Goal: Information Seeking & Learning: Learn about a topic

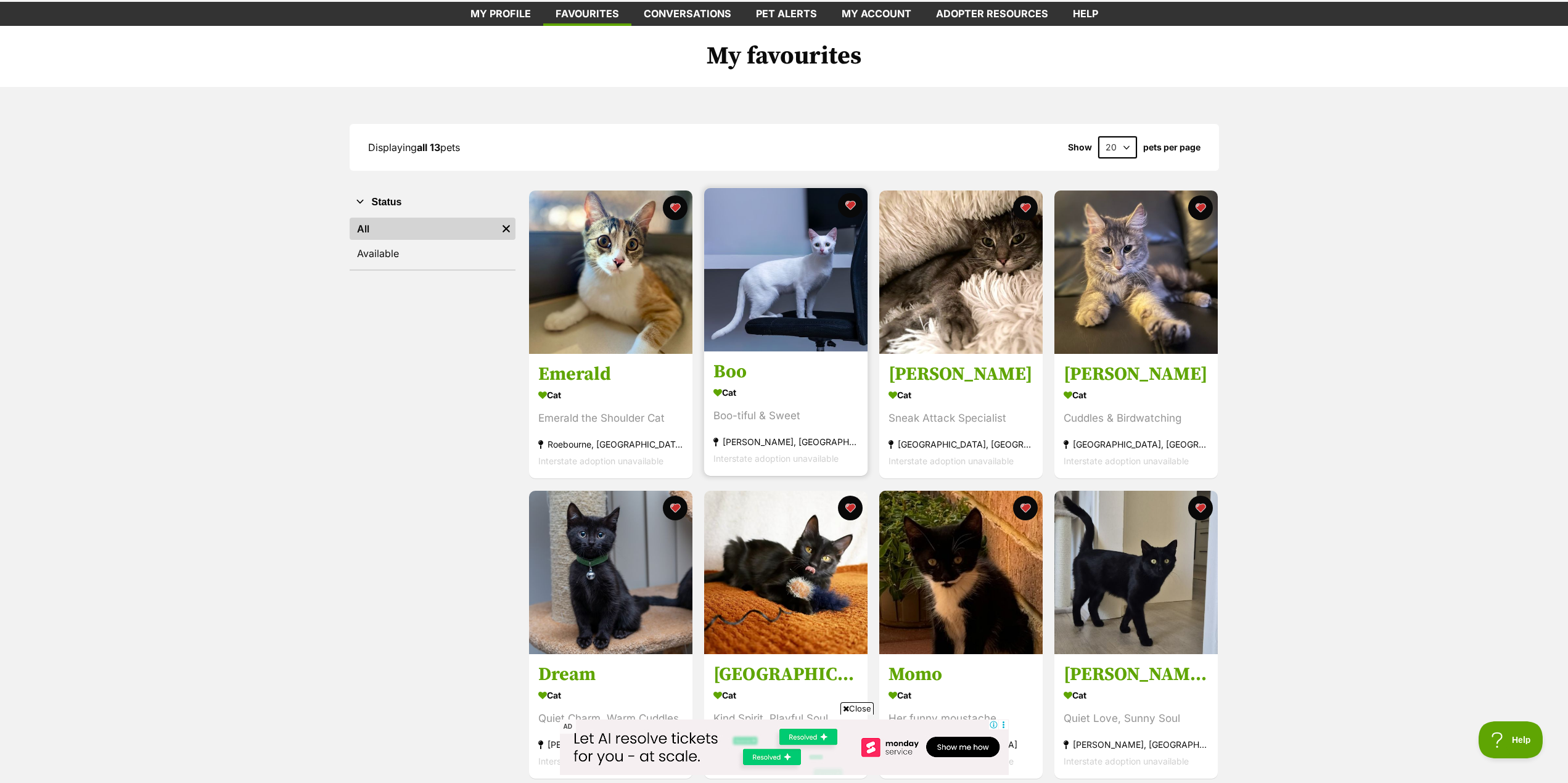
click at [738, 366] on h3 "Boo" at bounding box center [786, 373] width 145 height 24
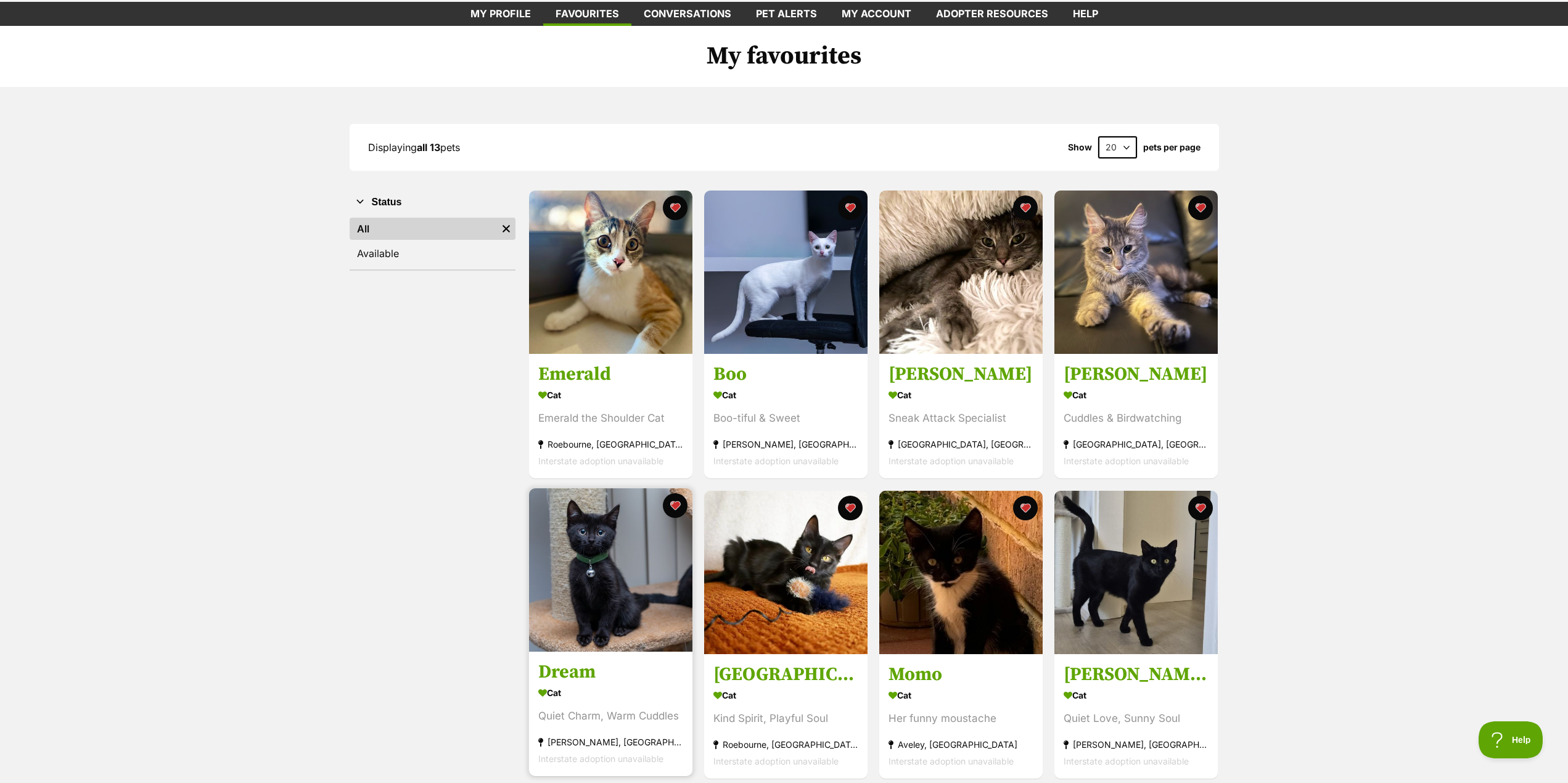
click at [585, 669] on h3 "Dream" at bounding box center [611, 672] width 145 height 24
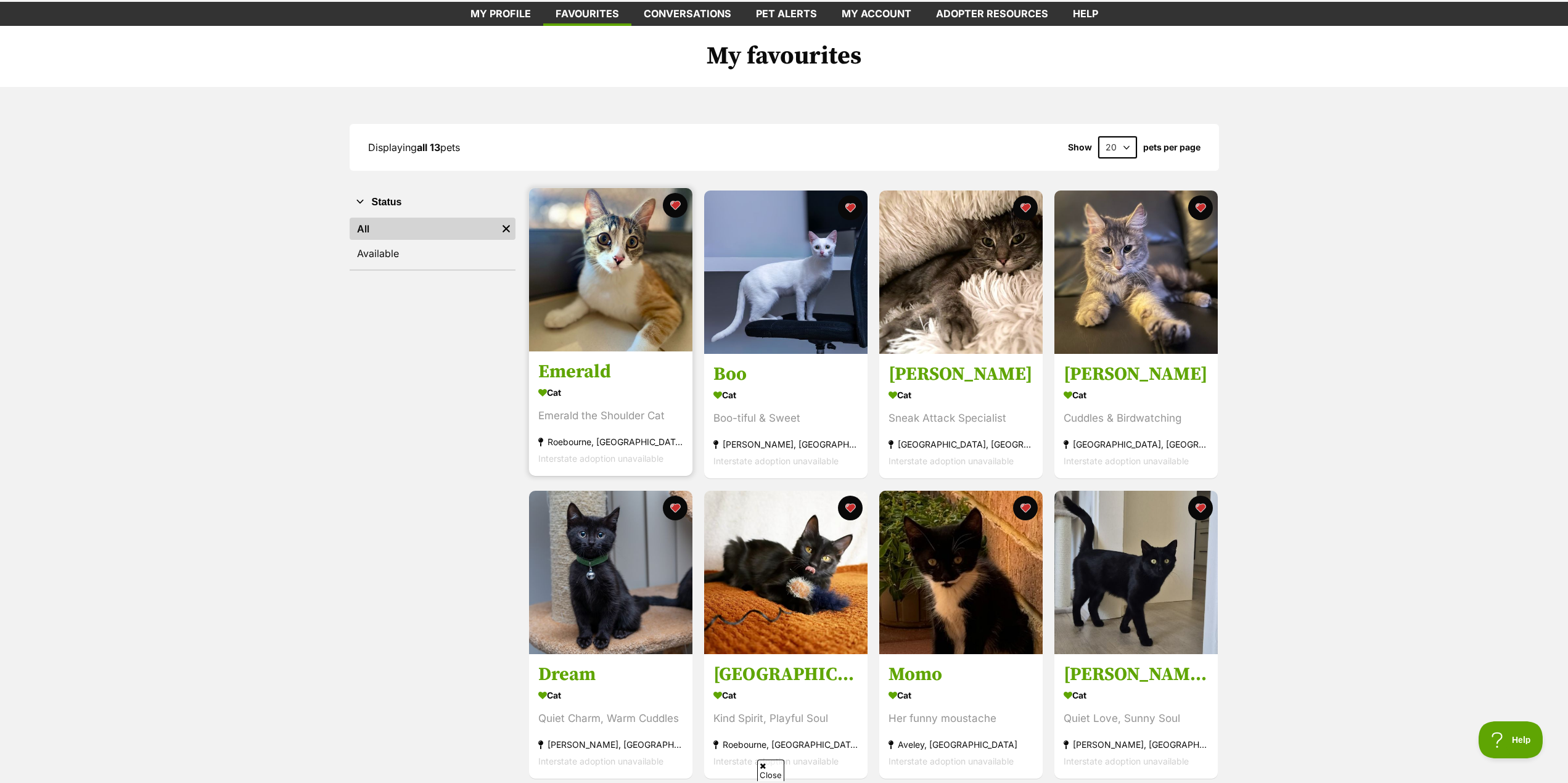
click at [554, 376] on h3 "Emerald" at bounding box center [611, 373] width 145 height 24
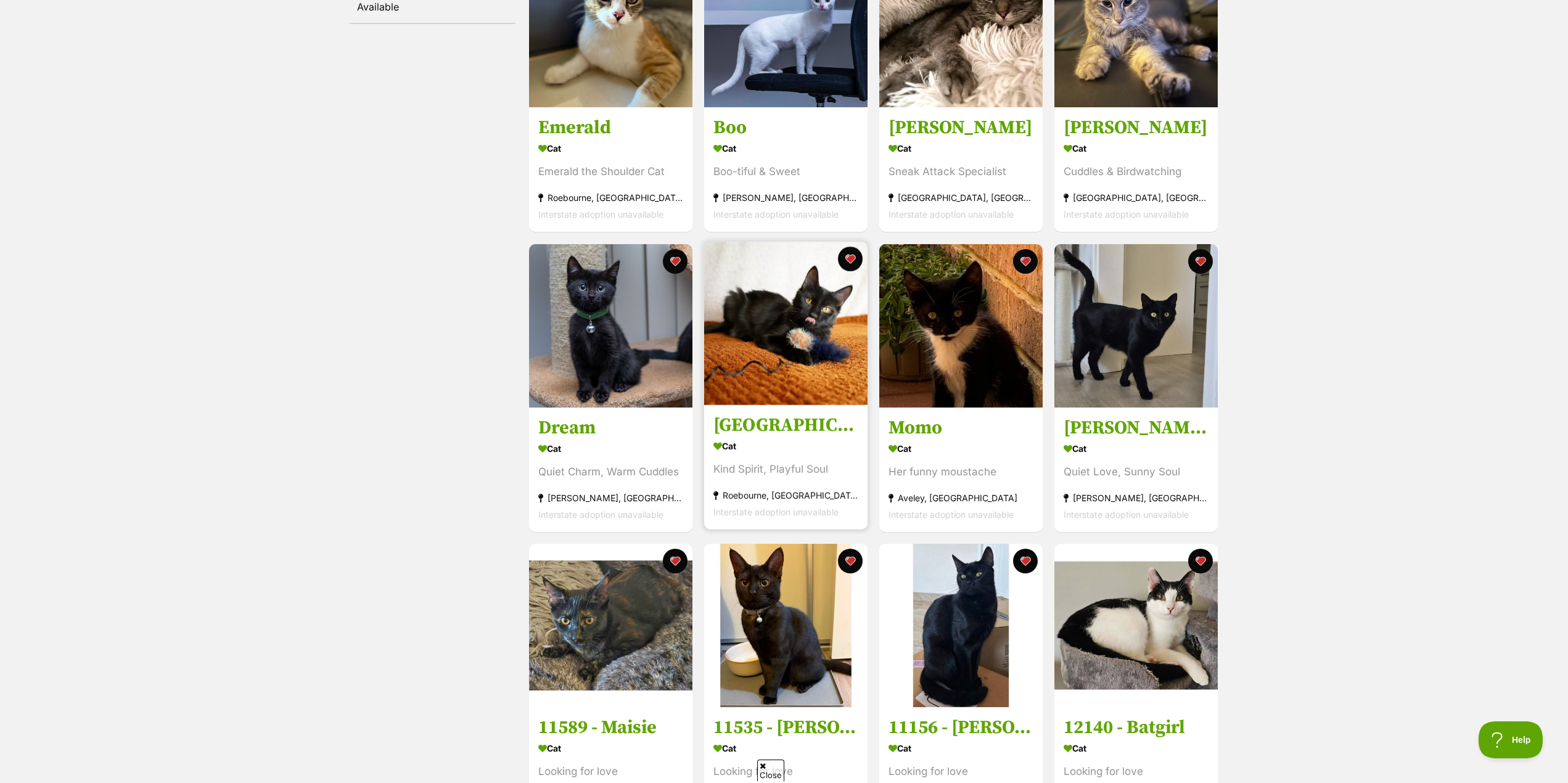
click at [745, 426] on h3 "[GEOGRAPHIC_DATA]" at bounding box center [786, 425] width 145 height 24
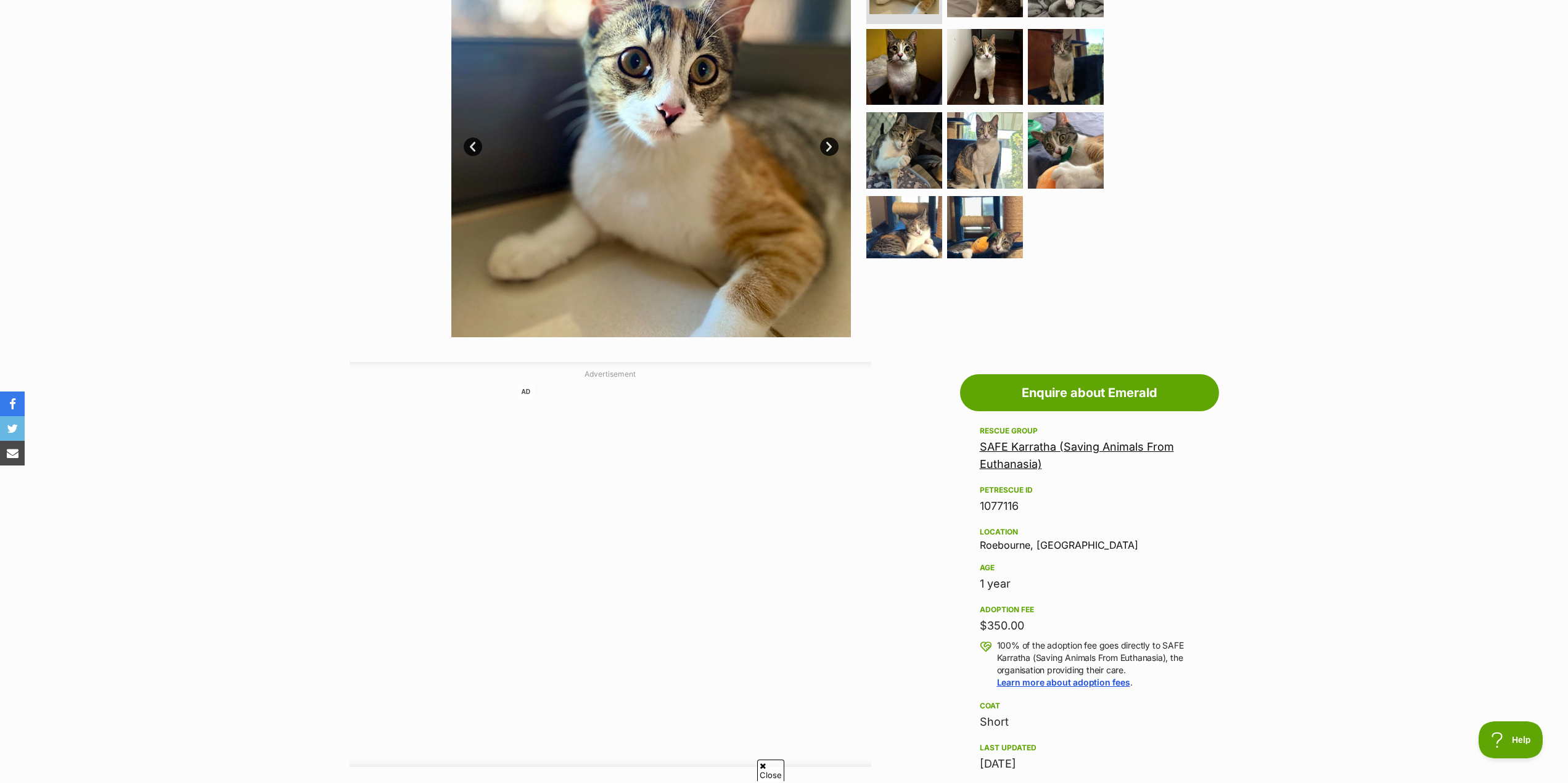
scroll to position [308, 0]
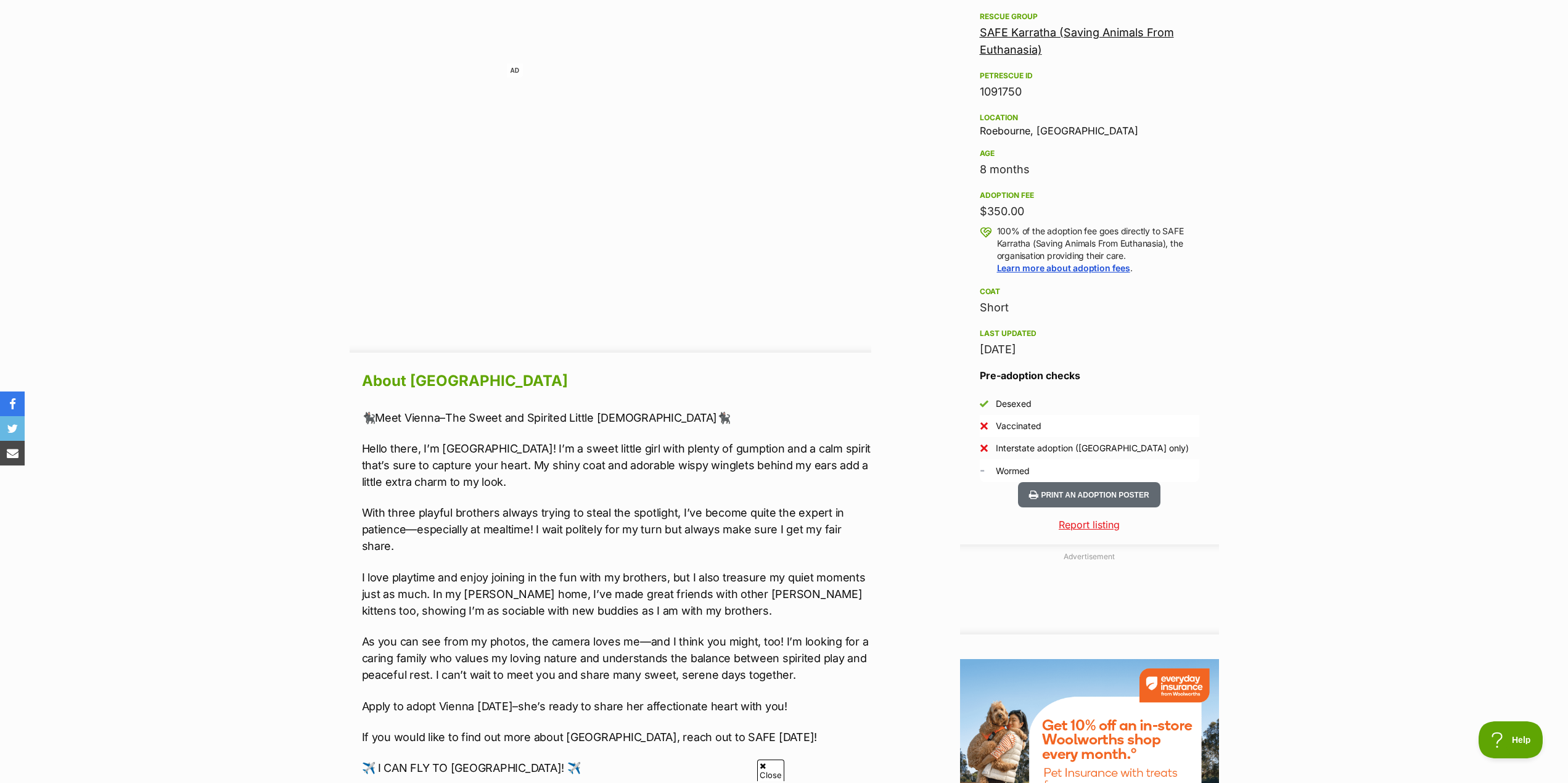
scroll to position [740, 0]
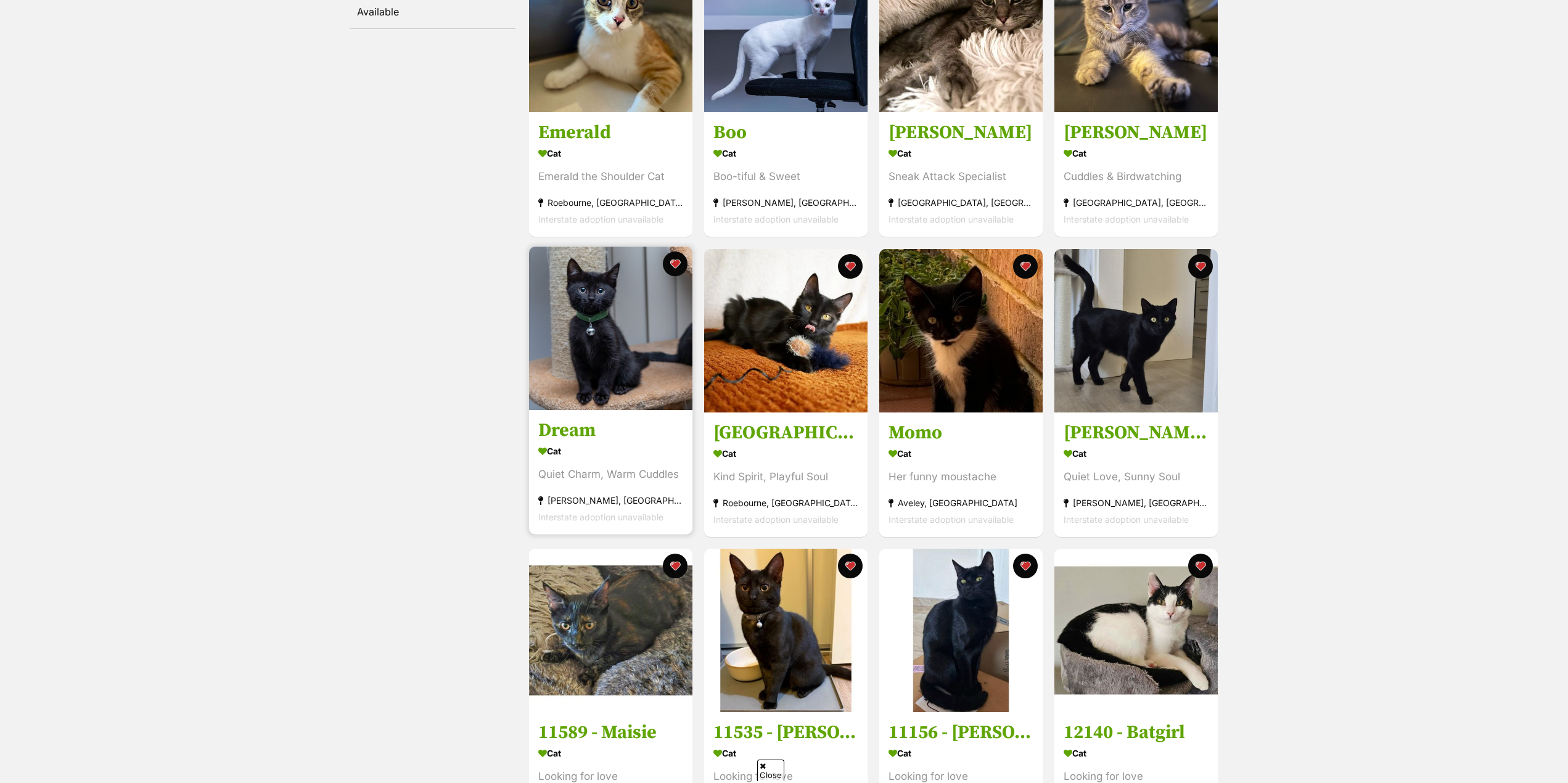
click at [567, 430] on h3 "Dream" at bounding box center [611, 430] width 145 height 24
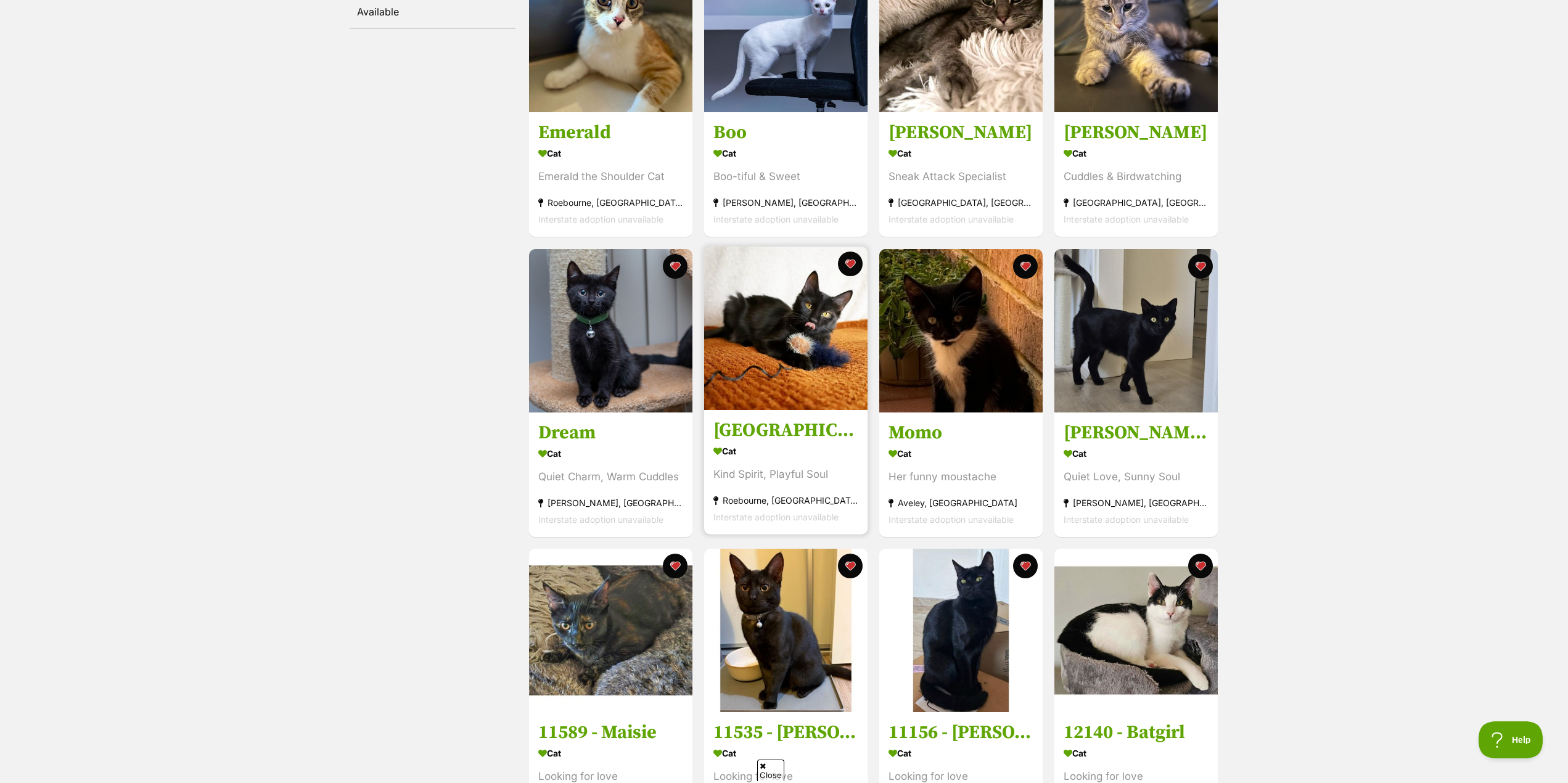
click at [771, 440] on h3 "[GEOGRAPHIC_DATA]" at bounding box center [786, 430] width 145 height 24
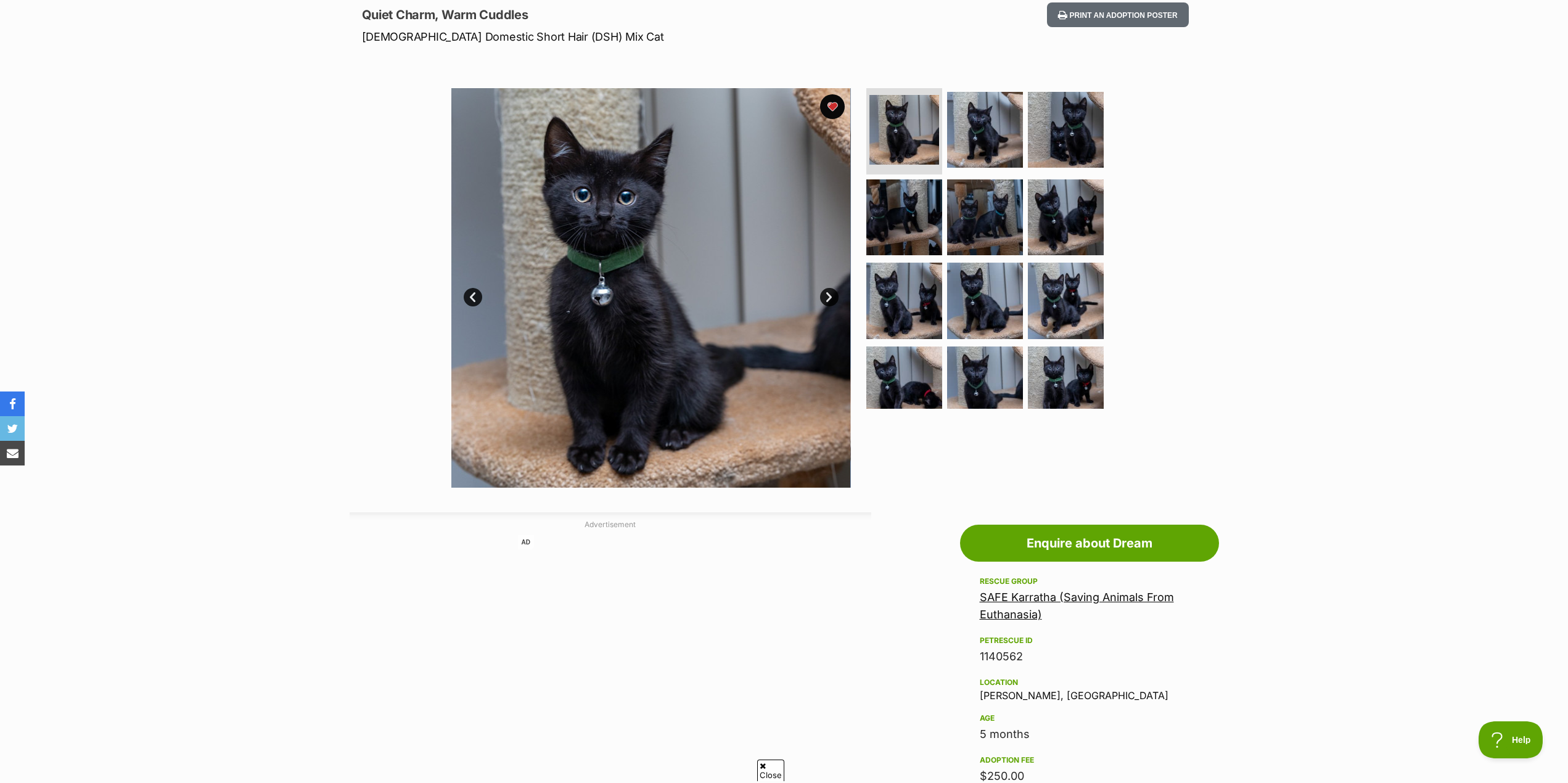
scroll to position [123, 0]
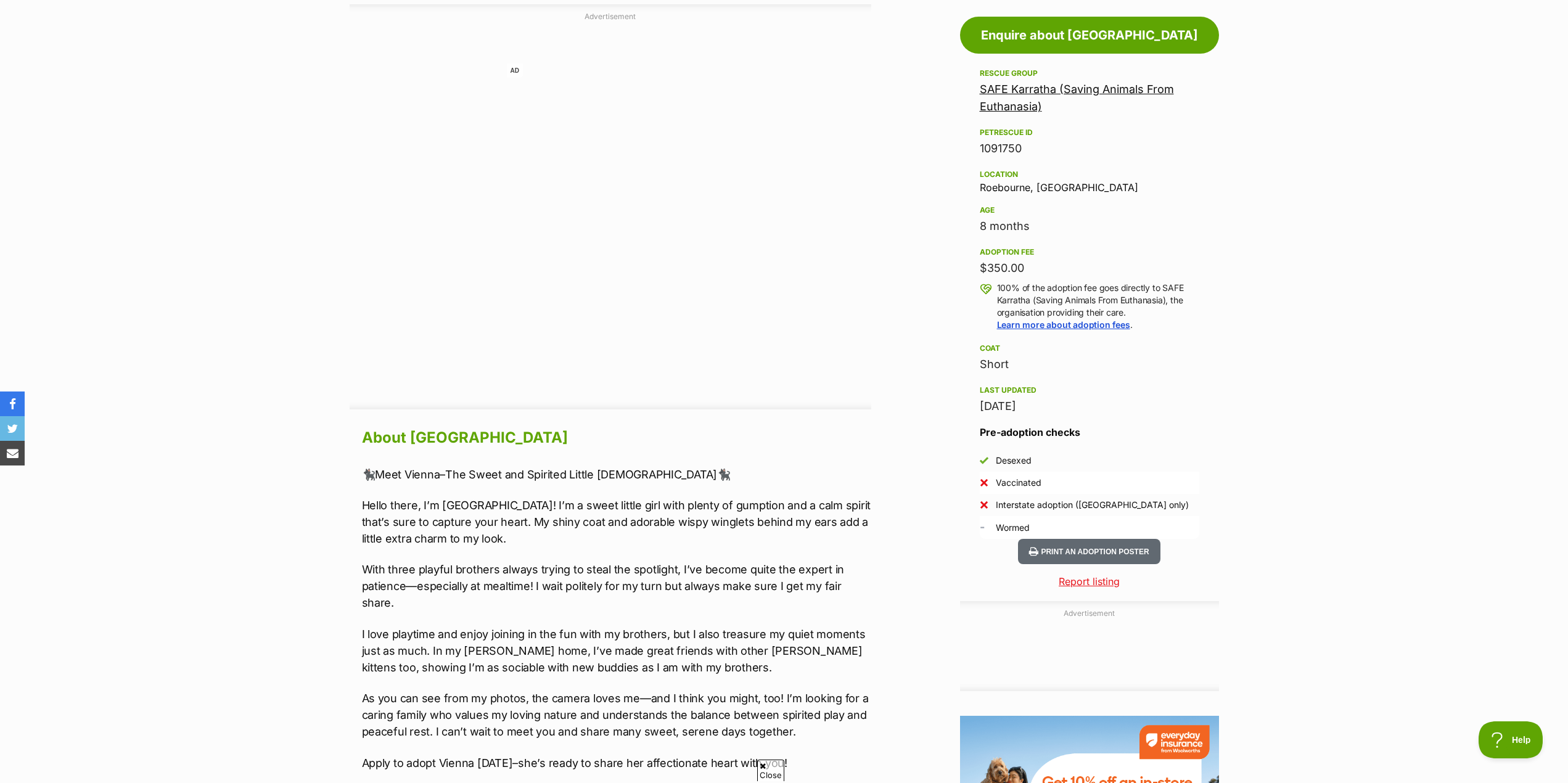
scroll to position [528, 0]
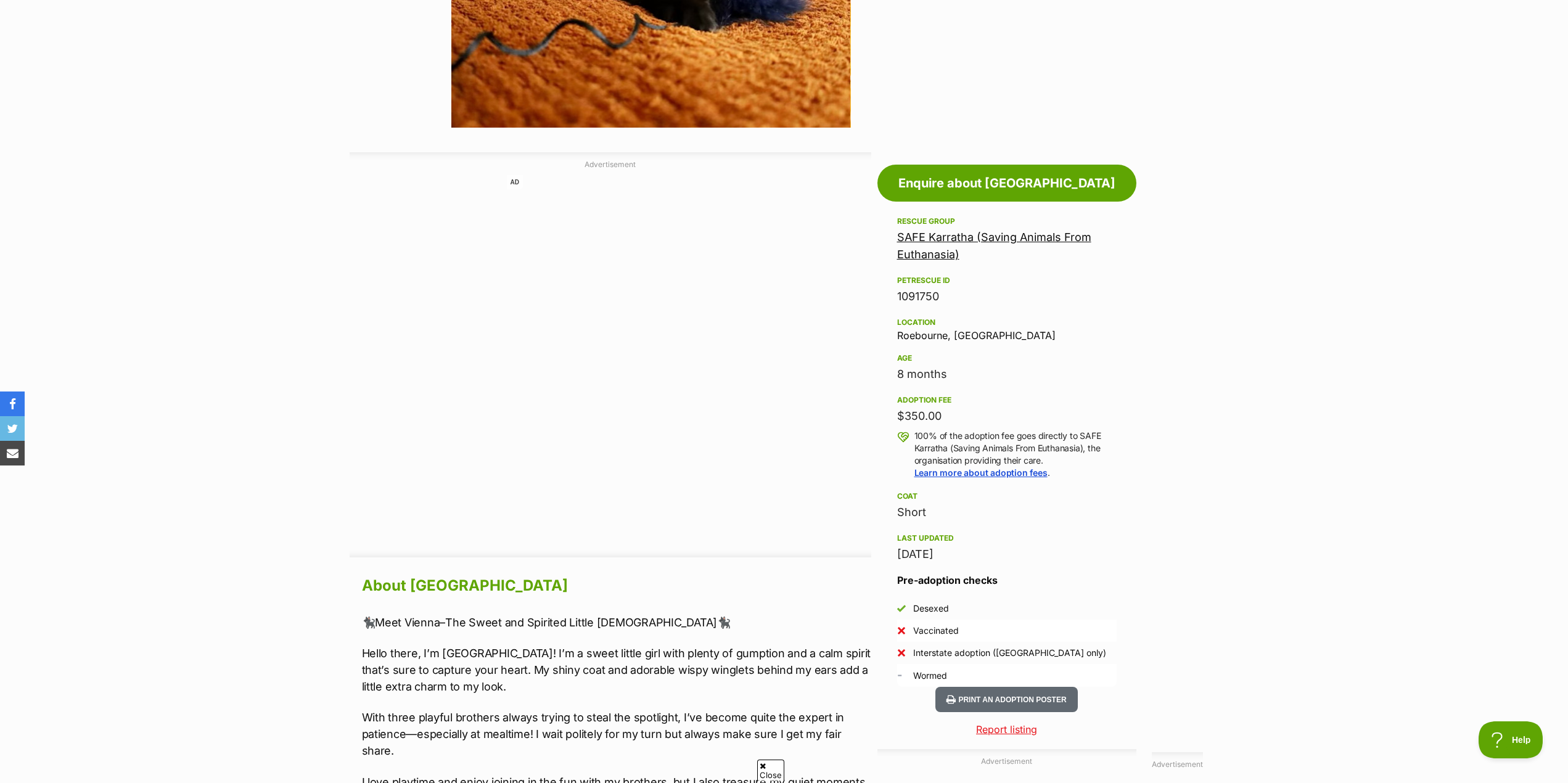
click at [1256, 297] on section "Home > Rescue pet search > Adopt a cat > Cats available for adoption [GEOGRAPHI…" at bounding box center [784, 510] width 1568 height 1865
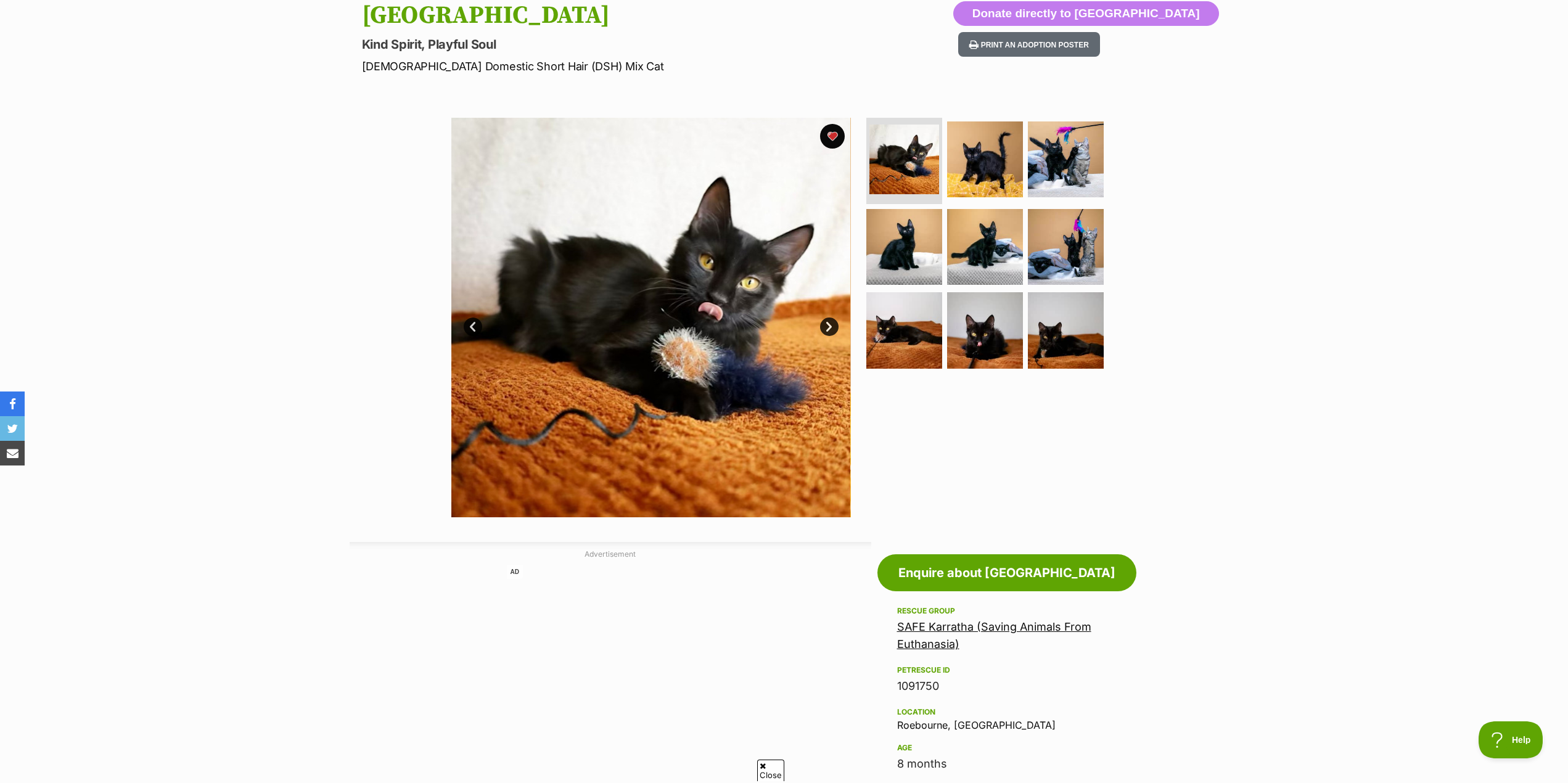
scroll to position [308, 0]
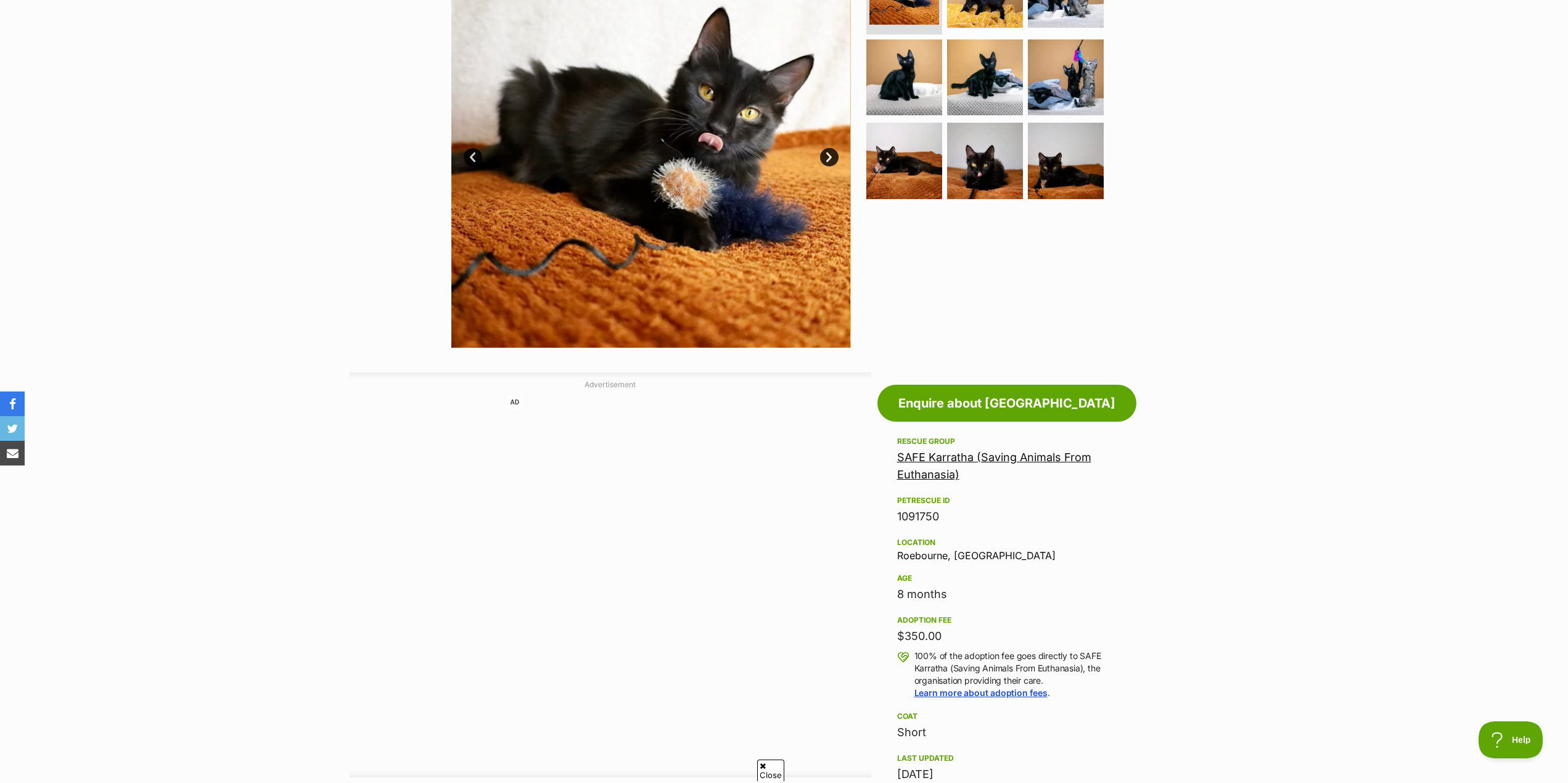
click at [962, 458] on link "SAFE Karratha (Saving Animals From Euthanasia)" at bounding box center [994, 466] width 194 height 30
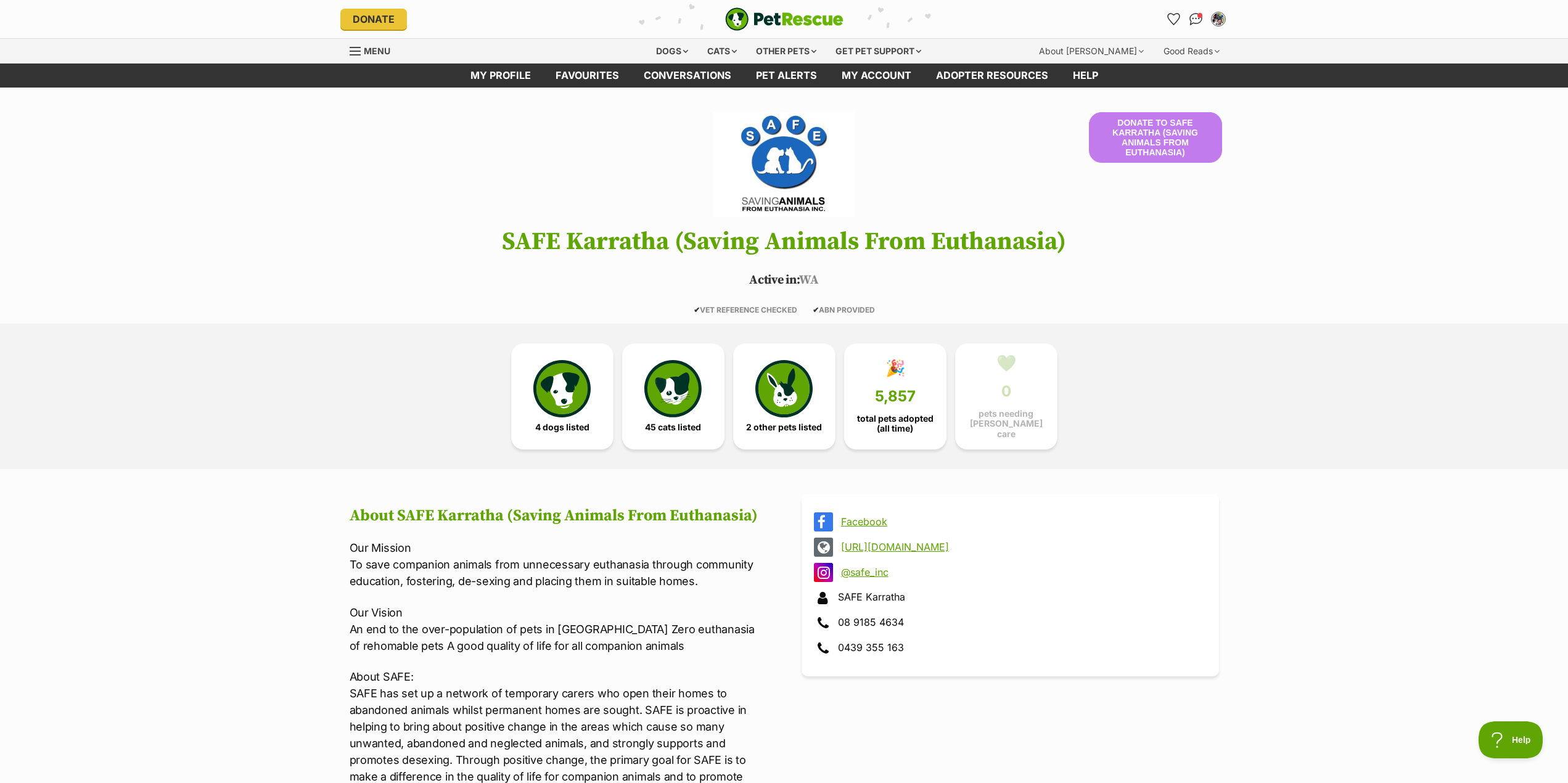
scroll to position [247, 0]
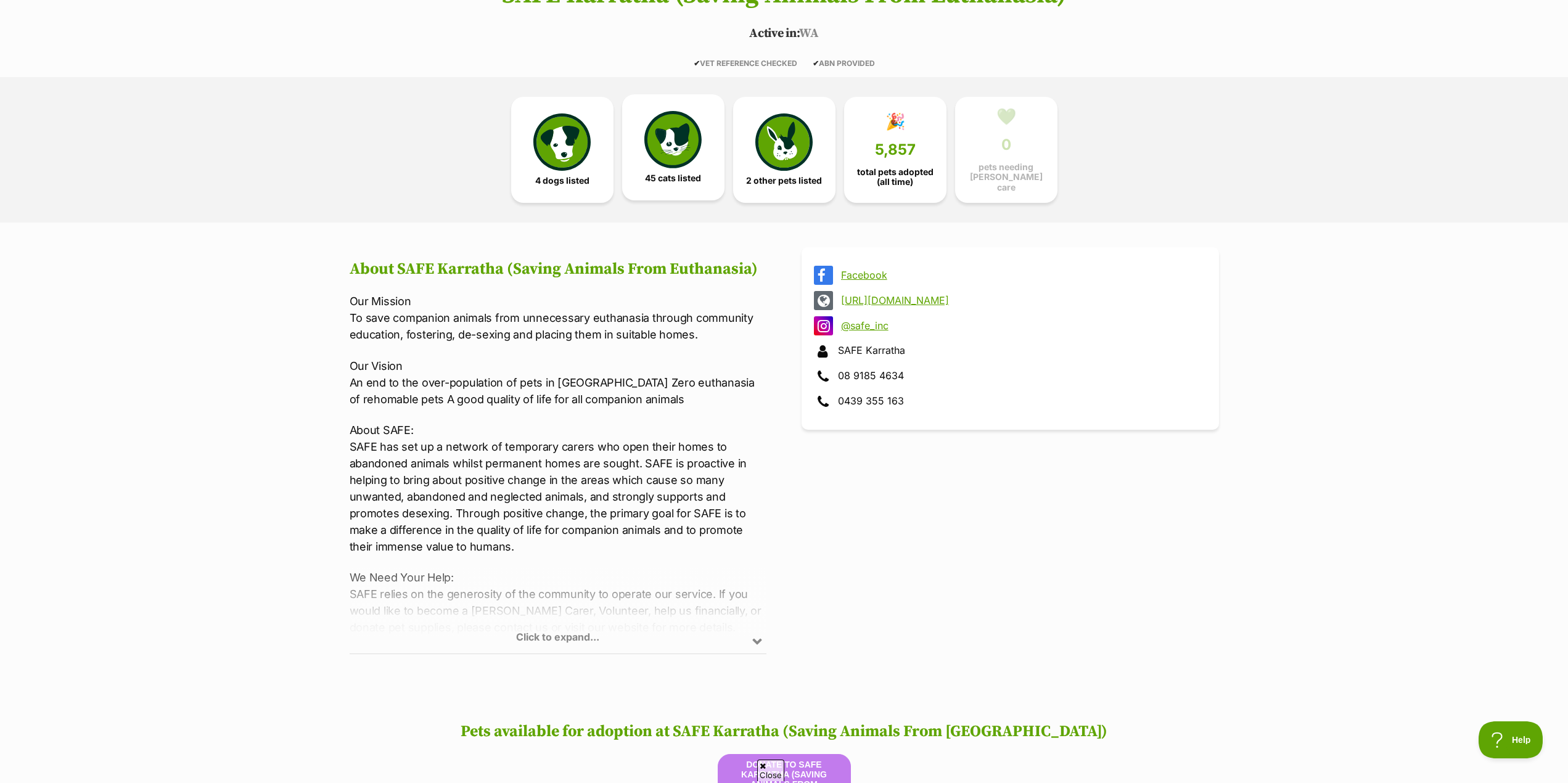
click at [667, 152] on img at bounding box center [673, 139] width 57 height 57
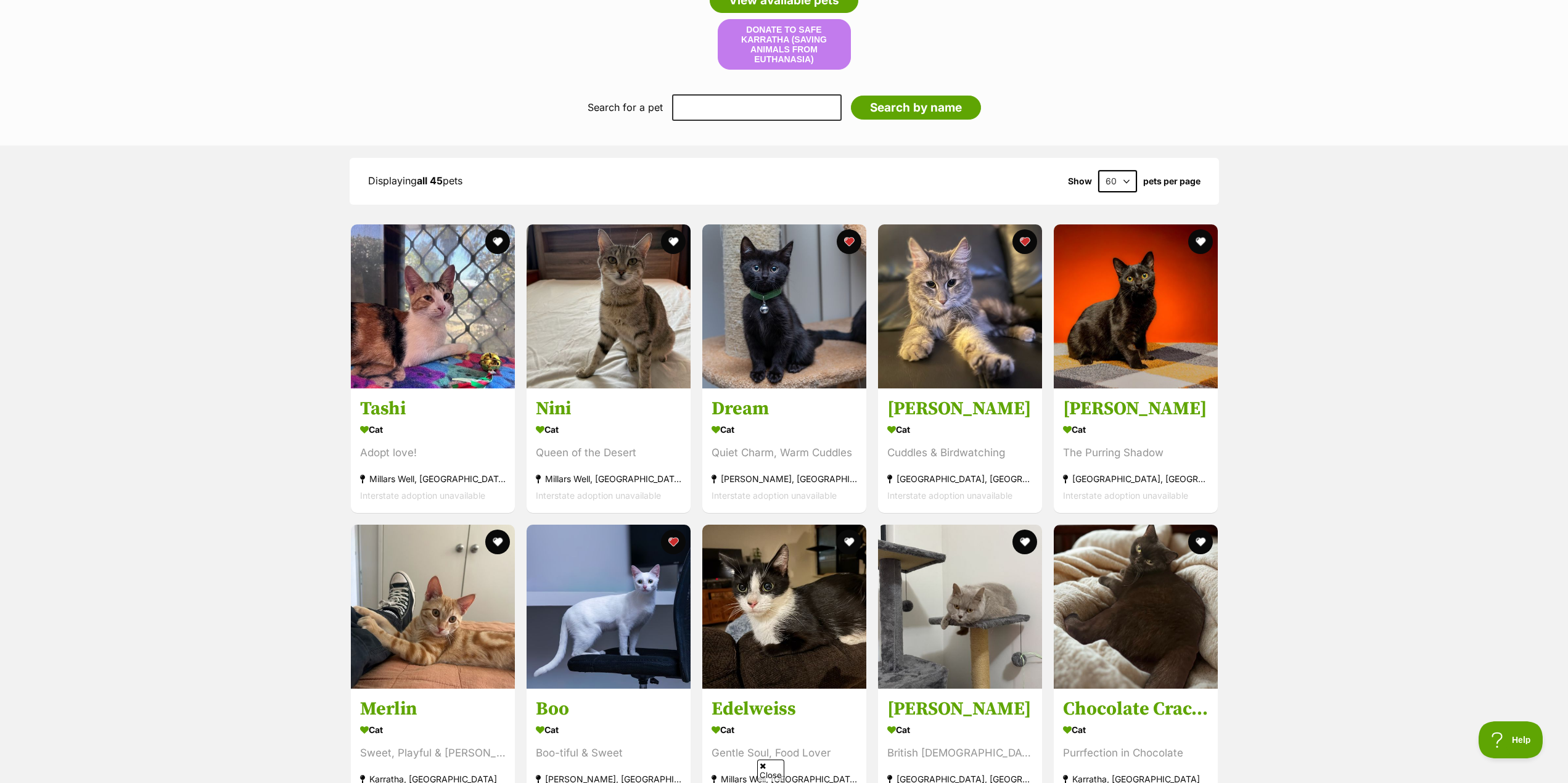
scroll to position [965, 0]
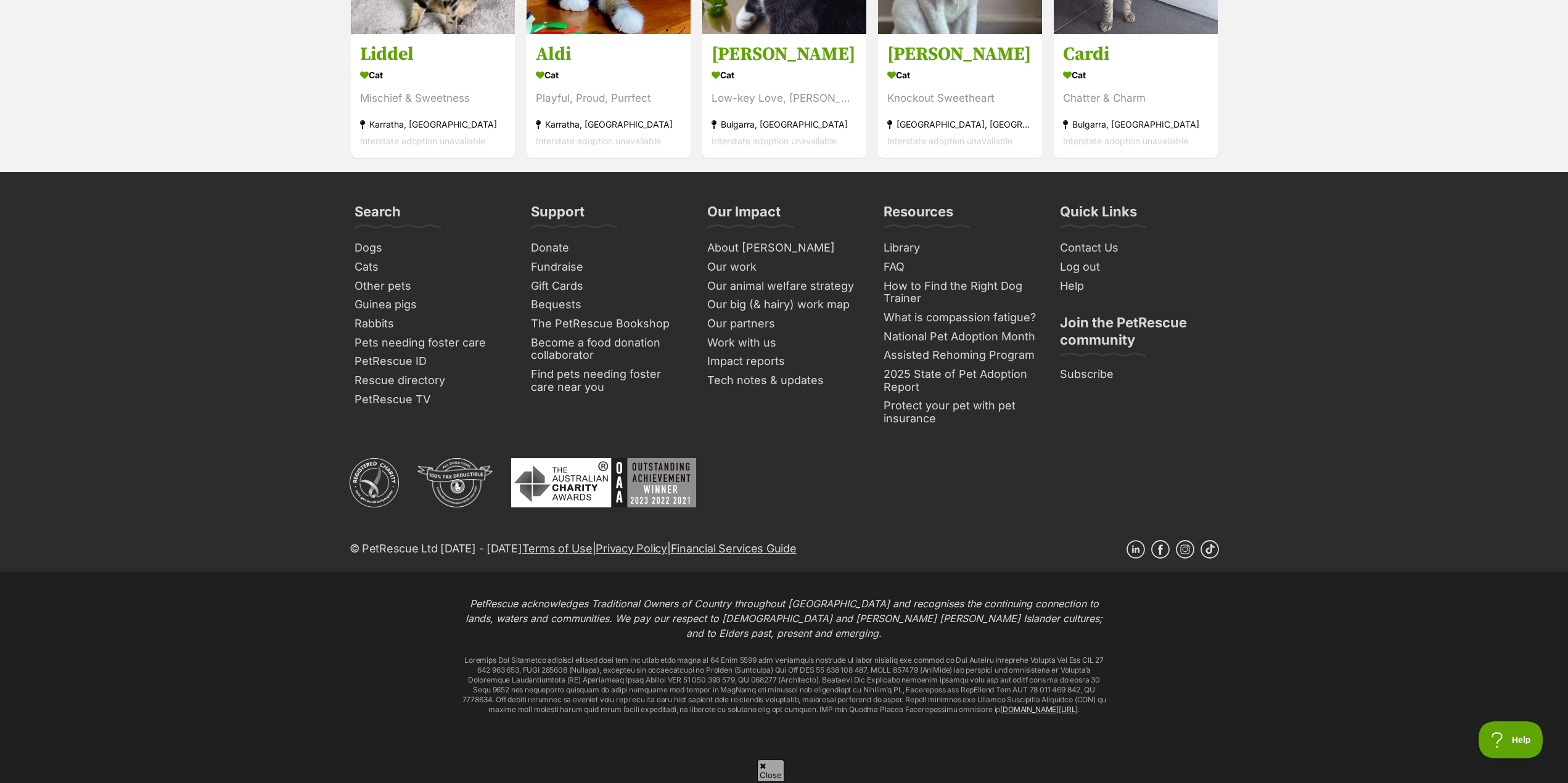
drag, startPoint x: 1407, startPoint y: 354, endPoint x: 1395, endPoint y: 574, distance: 220.3
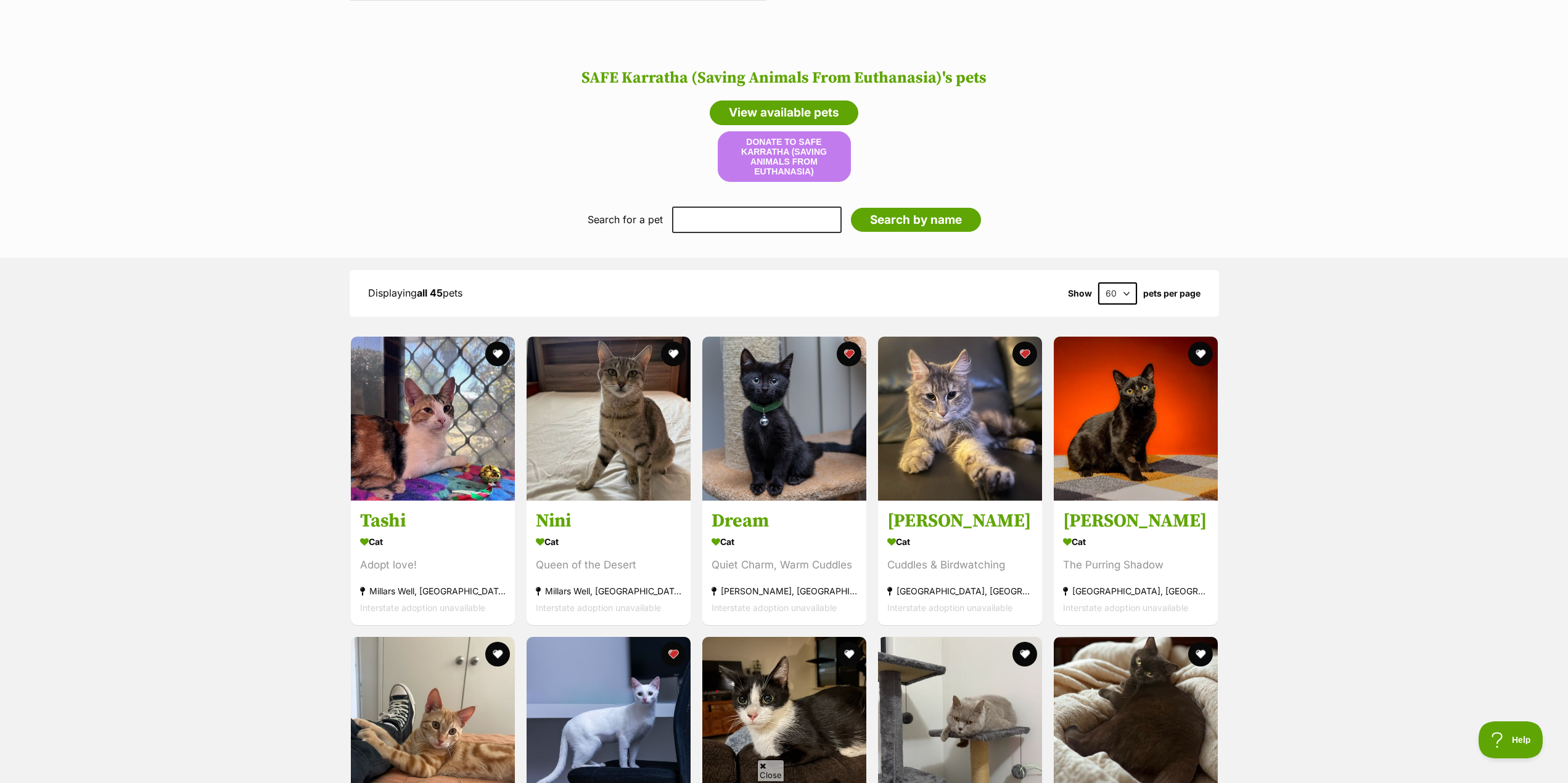
scroll to position [935, 0]
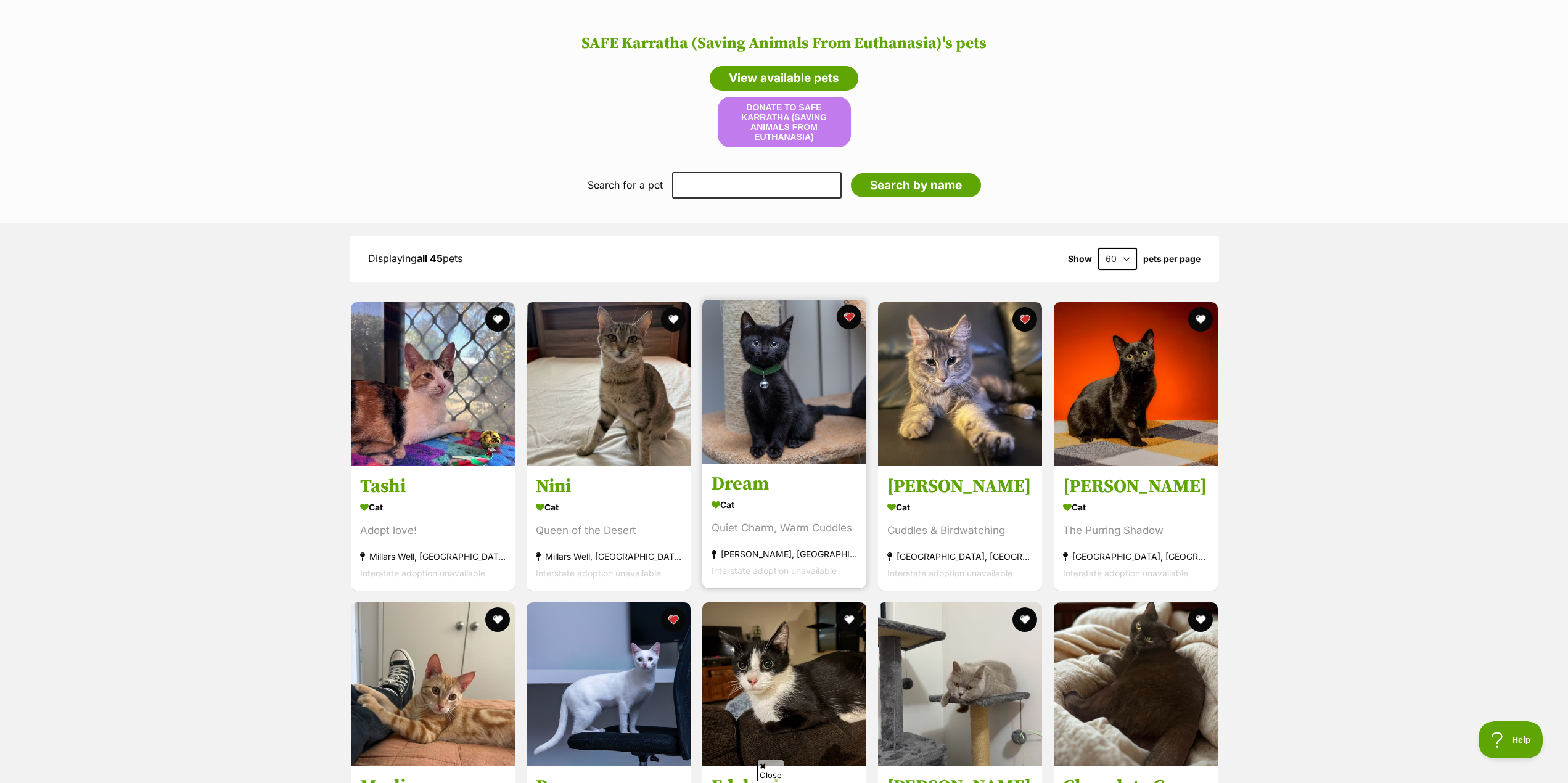
click at [743, 479] on h3 "Dream" at bounding box center [784, 484] width 146 height 24
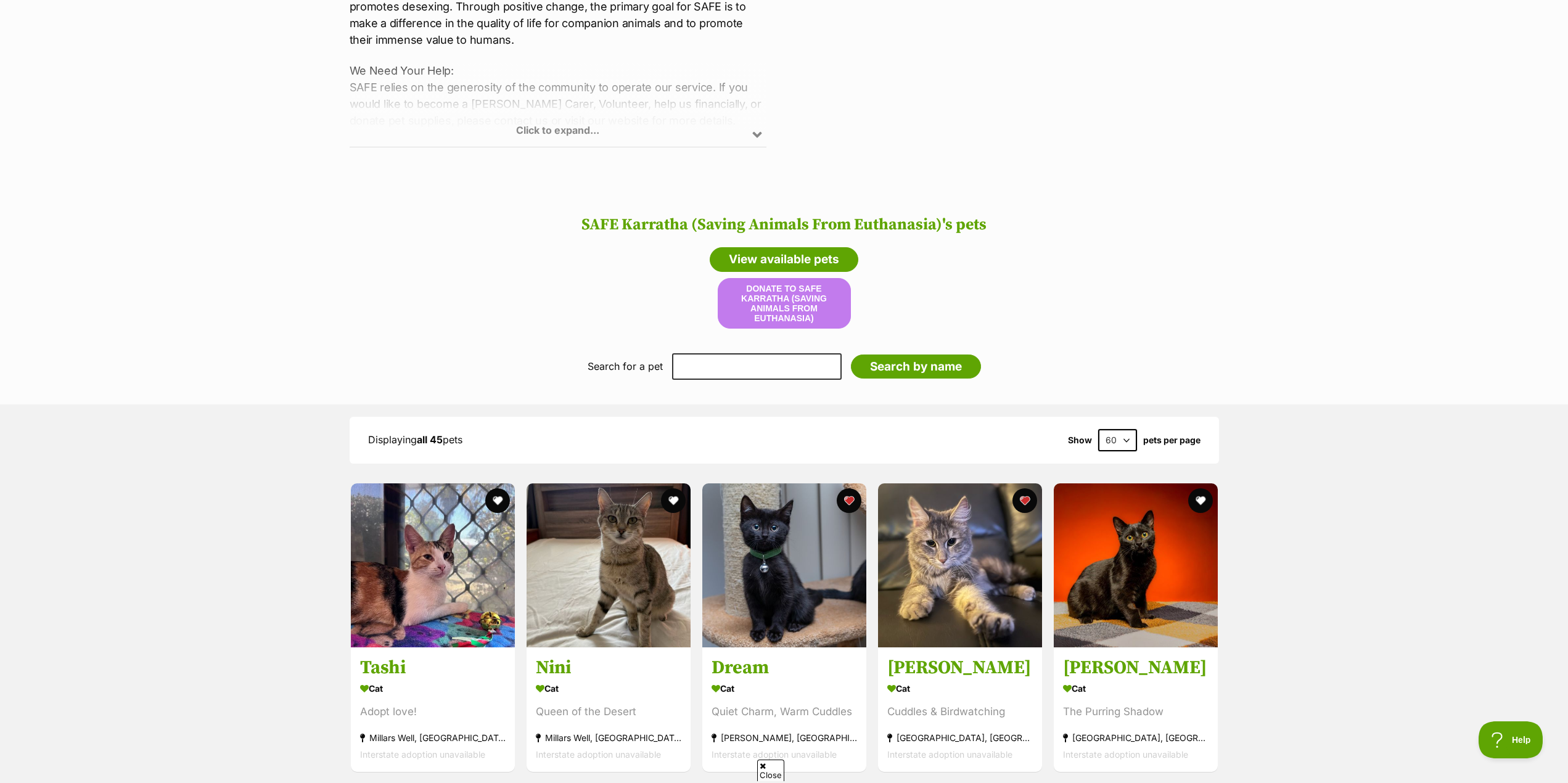
scroll to position [688, 0]
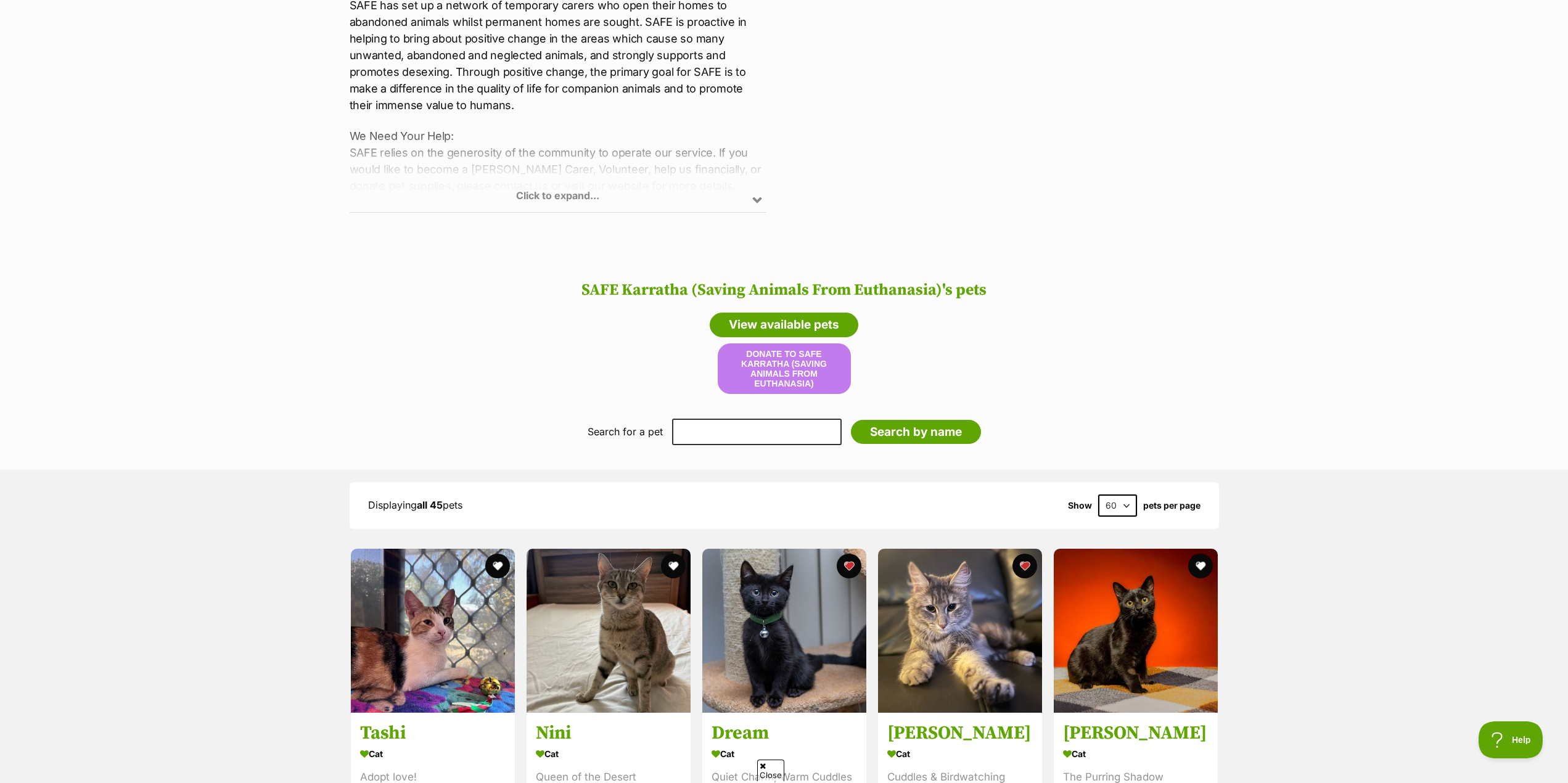
click at [792, 294] on h2 "SAFE Karratha (Saving Animals From Euthanasia)'s pets" at bounding box center [784, 291] width 1544 height 19
click at [792, 286] on h2 "SAFE Karratha (Saving Animals From Euthanasia)'s pets" at bounding box center [784, 291] width 1544 height 19
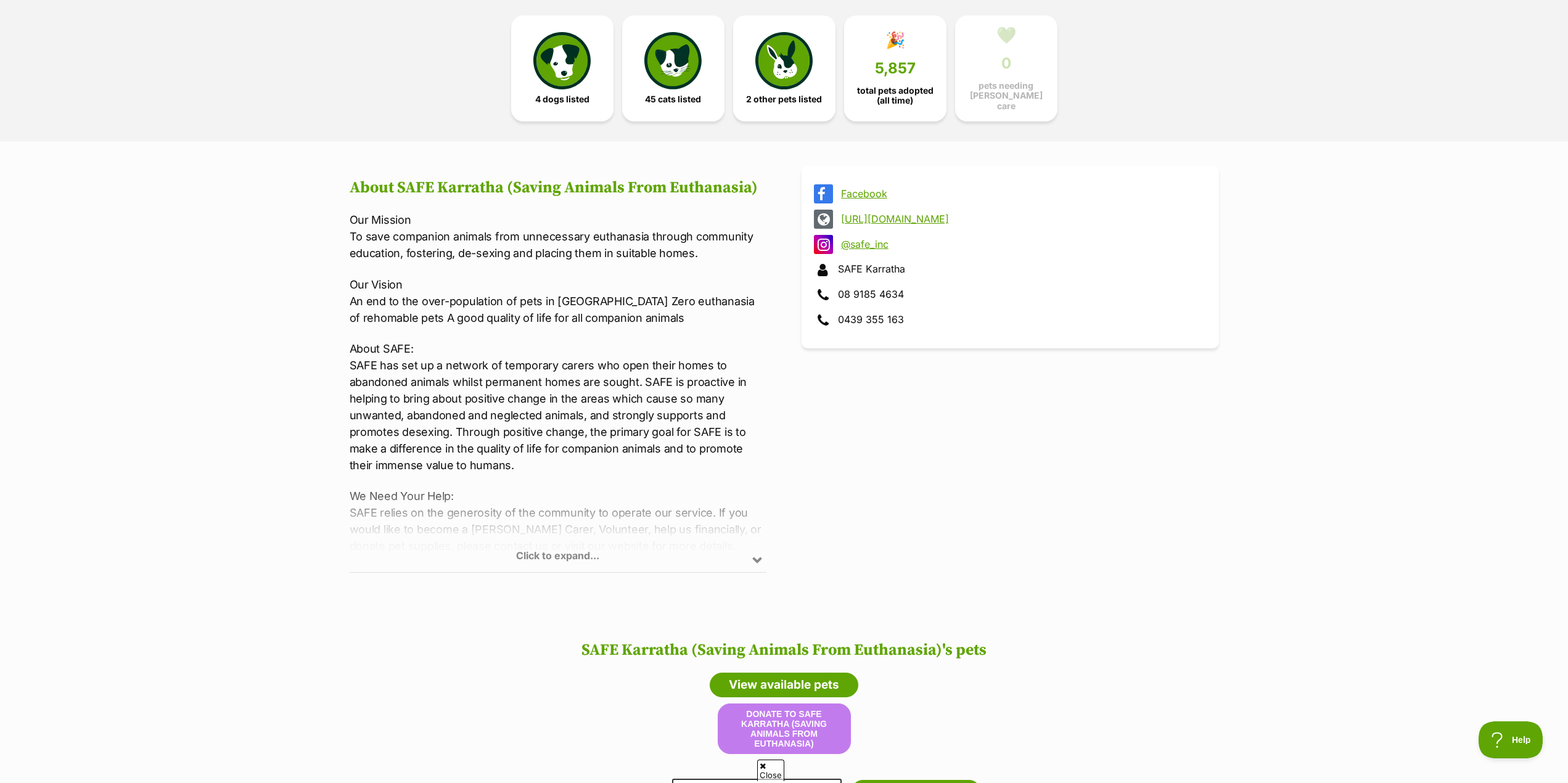
scroll to position [71, 0]
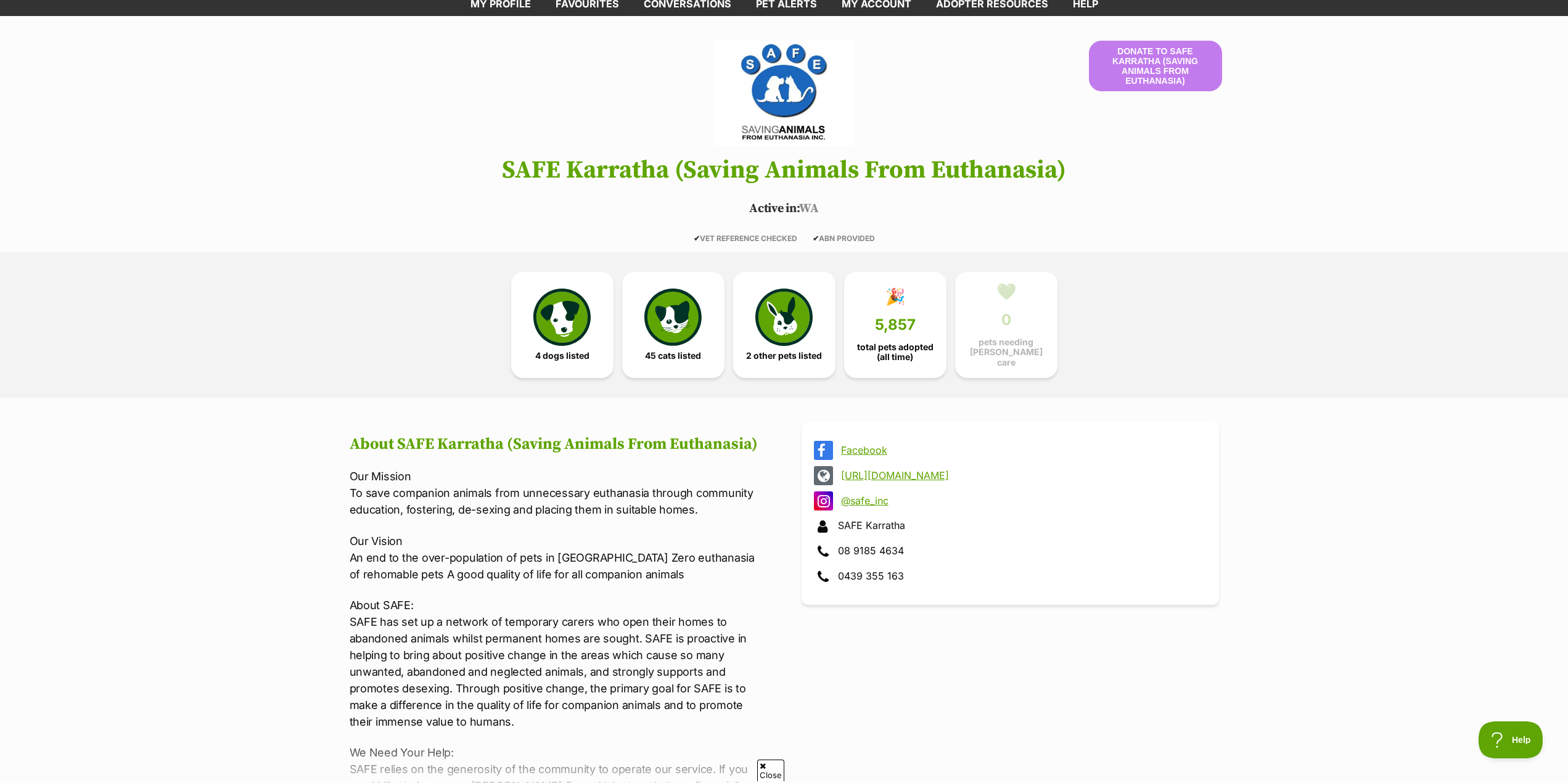
click at [922, 474] on link "http://www.safe.org.au" at bounding box center [1022, 476] width 361 height 11
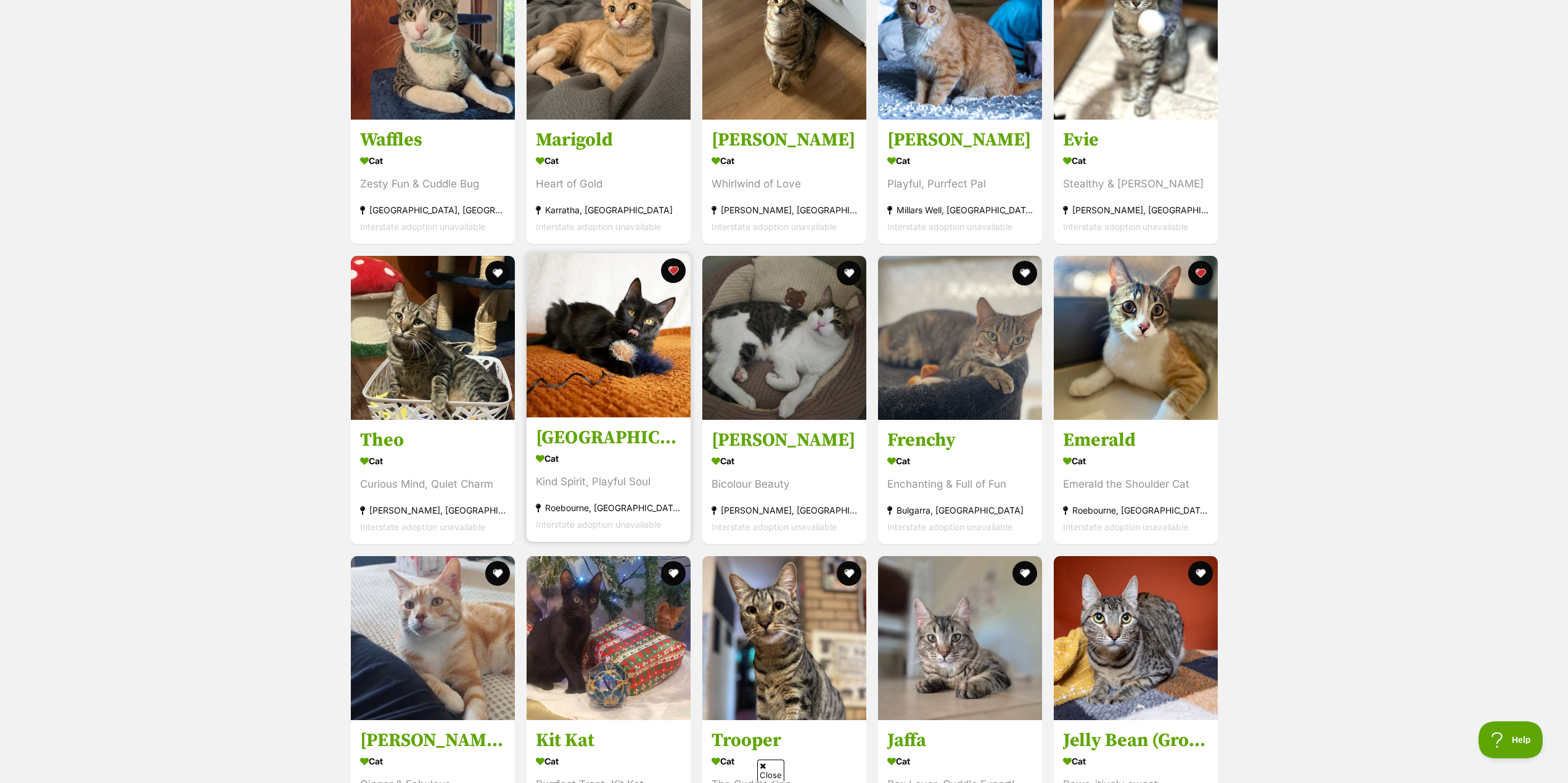
scroll to position [2785, 0]
click at [557, 438] on h3 "[GEOGRAPHIC_DATA]" at bounding box center [608, 437] width 146 height 24
